Goal: Use online tool/utility

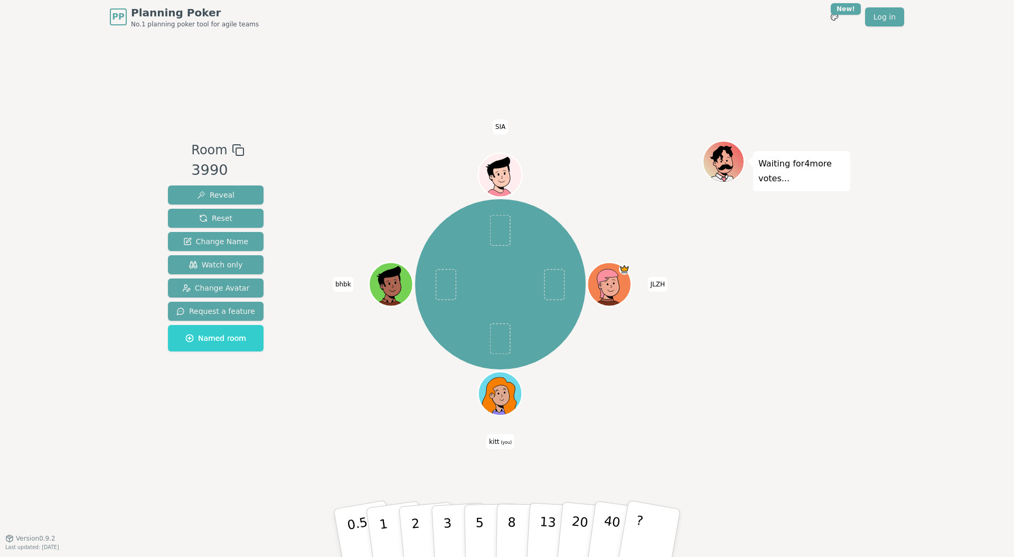
click at [497, 400] on icon at bounding box center [502, 400] width 21 height 6
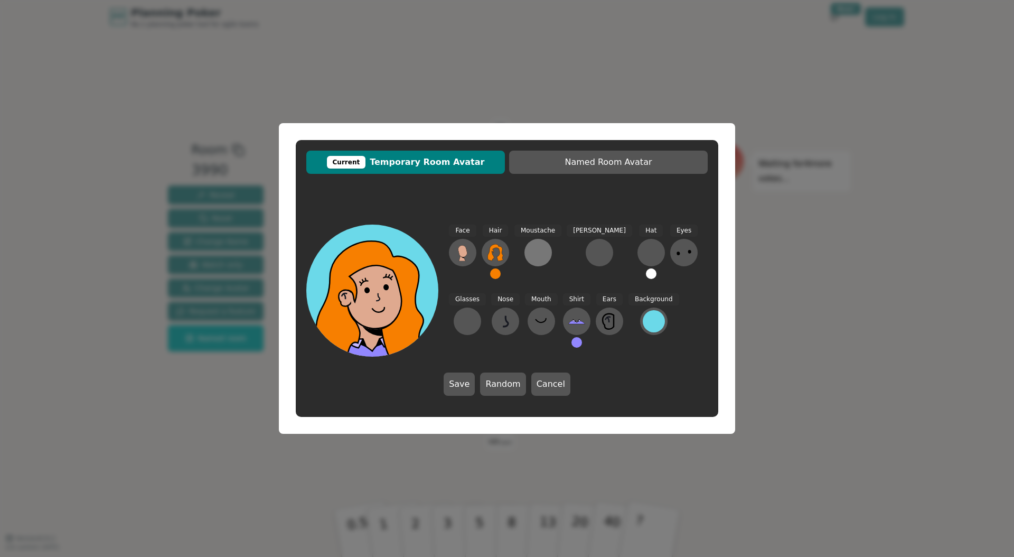
click at [530, 252] on div at bounding box center [538, 252] width 17 height 17
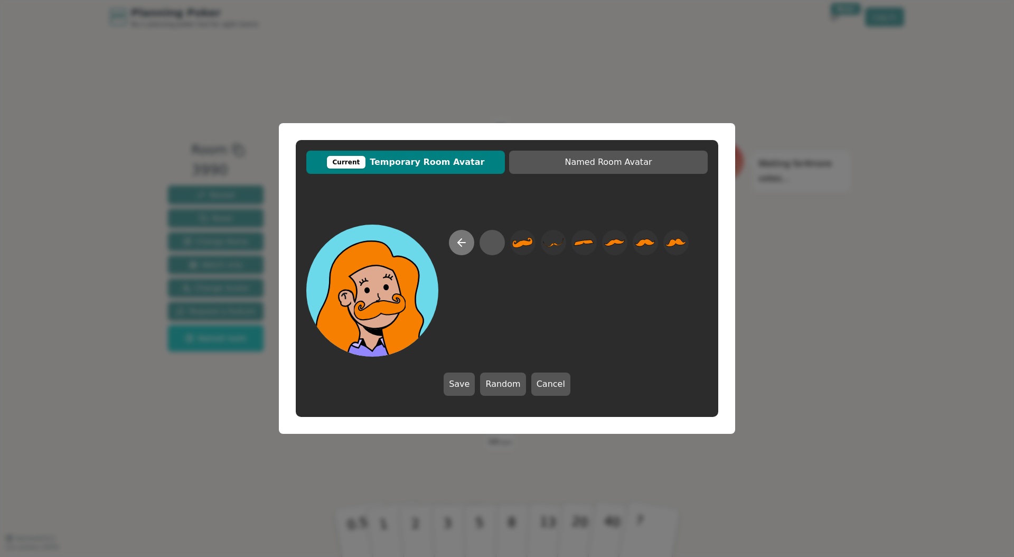
click at [460, 248] on icon at bounding box center [461, 242] width 13 height 13
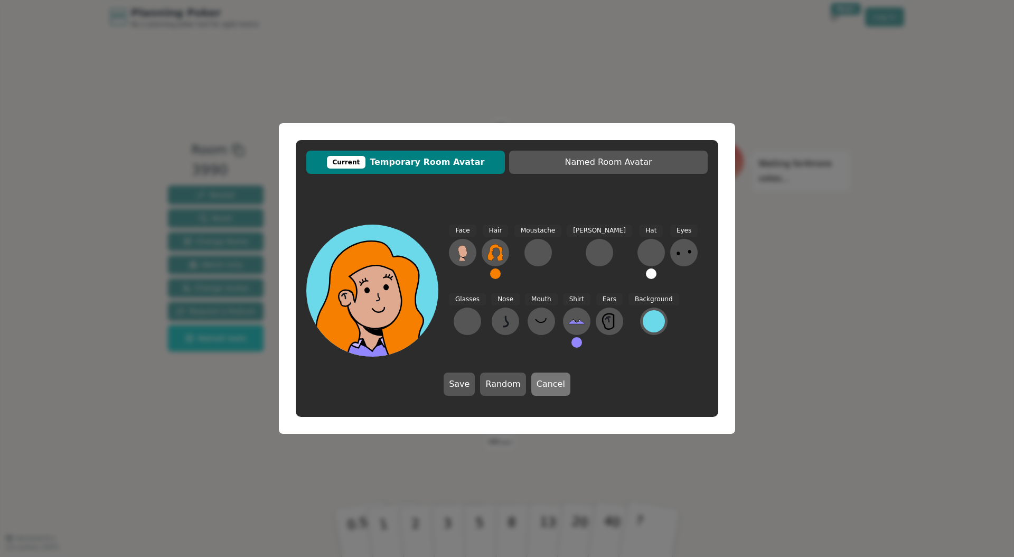
click at [546, 382] on button "Cancel" at bounding box center [550, 383] width 39 height 23
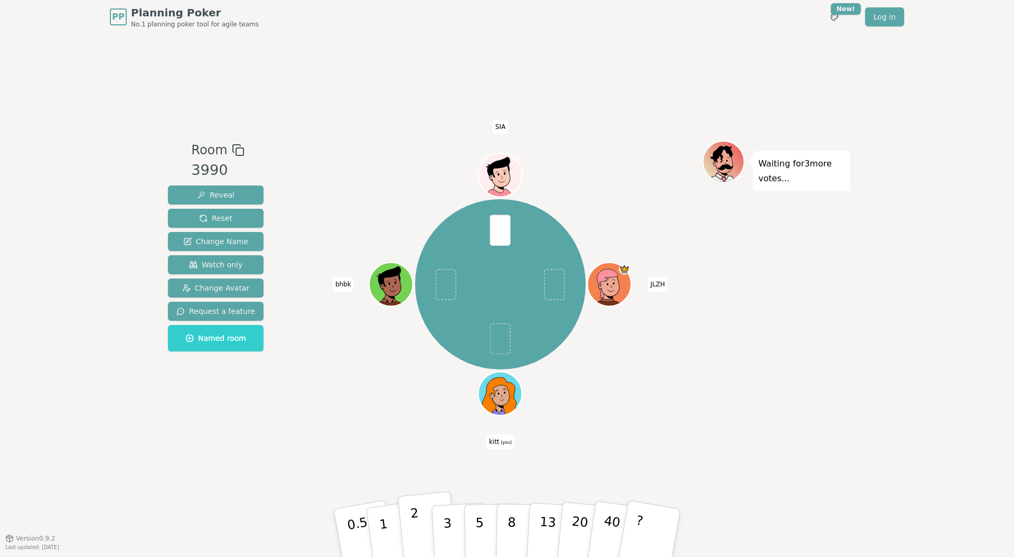
click at [416, 521] on p "2" at bounding box center [417, 535] width 14 height 58
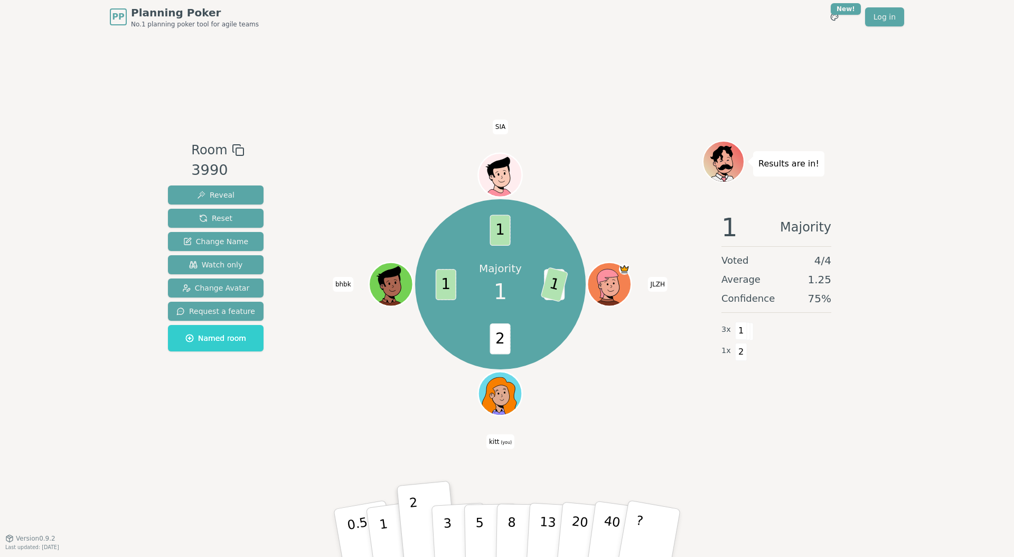
click at [682, 120] on div "Room 3990 Reveal Reset Change Name Watch only Change Avatar Request a feature N…" at bounding box center [507, 286] width 687 height 504
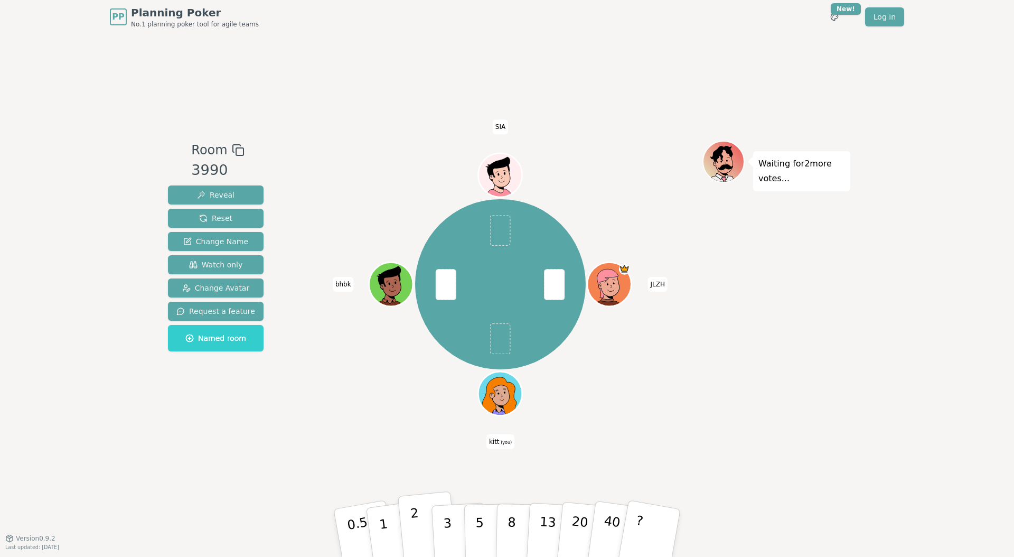
click at [418, 524] on p "2" at bounding box center [417, 535] width 14 height 58
click at [393, 523] on button "1" at bounding box center [396, 533] width 63 height 86
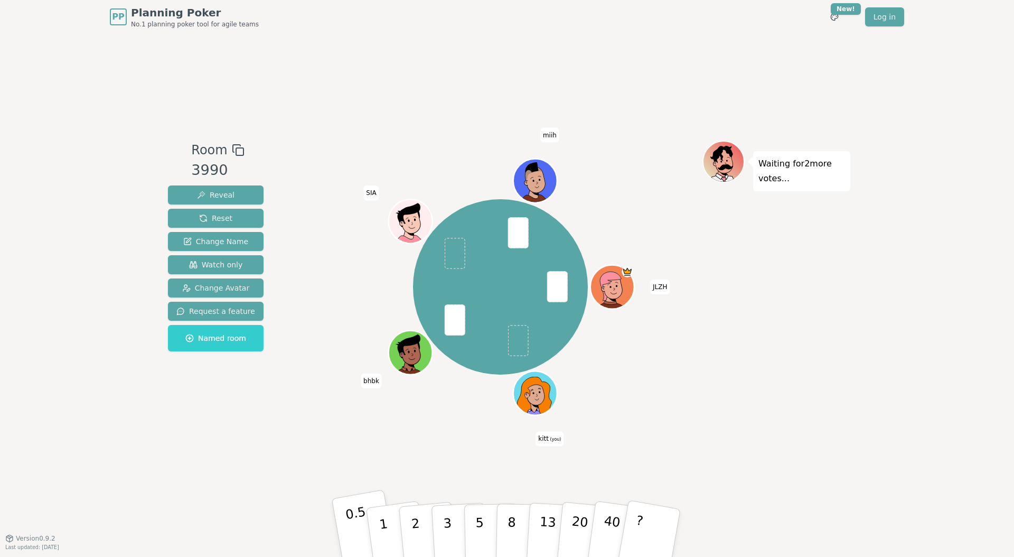
click at [363, 527] on p "0.5" at bounding box center [359, 534] width 30 height 60
